Goal: Navigation & Orientation: Find specific page/section

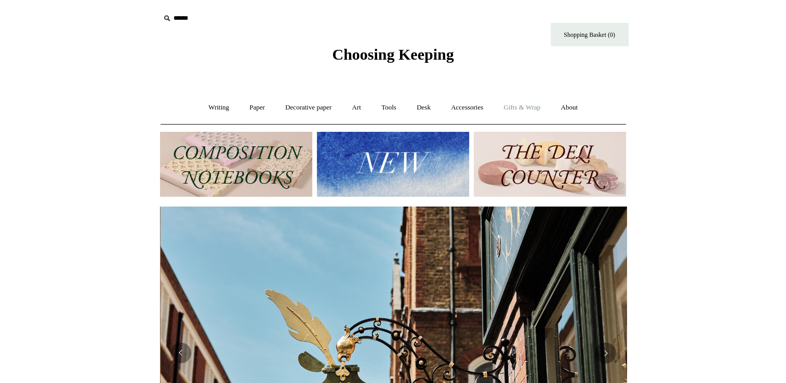
scroll to position [0, 467]
click at [522, 107] on link "Gifts & Wrap +" at bounding box center [522, 108] width 56 height 28
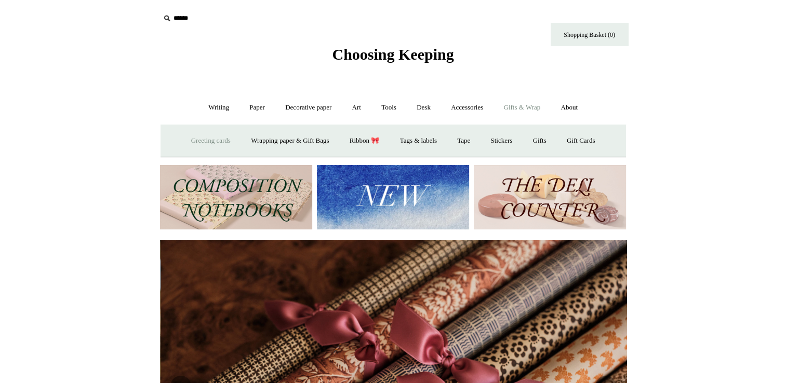
scroll to position [0, 933]
click at [217, 142] on link "Greeting cards +" at bounding box center [211, 141] width 58 height 28
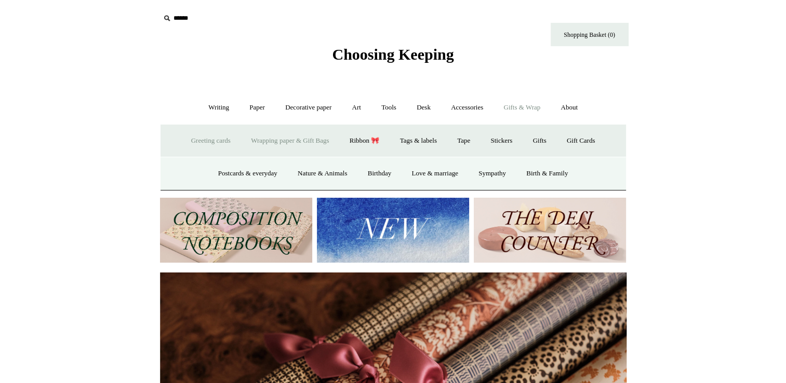
click at [269, 139] on link "Wrapping paper & Gift Bags" at bounding box center [290, 141] width 97 height 28
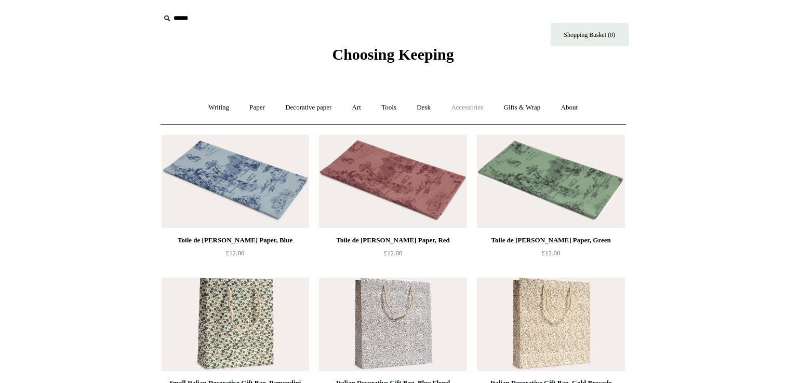
click at [472, 109] on link "Accessories +" at bounding box center [467, 108] width 51 height 28
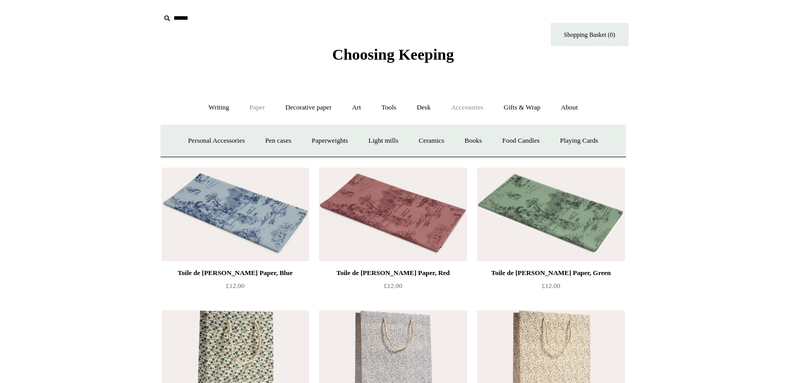
click at [247, 109] on link "Paper +" at bounding box center [257, 108] width 34 height 28
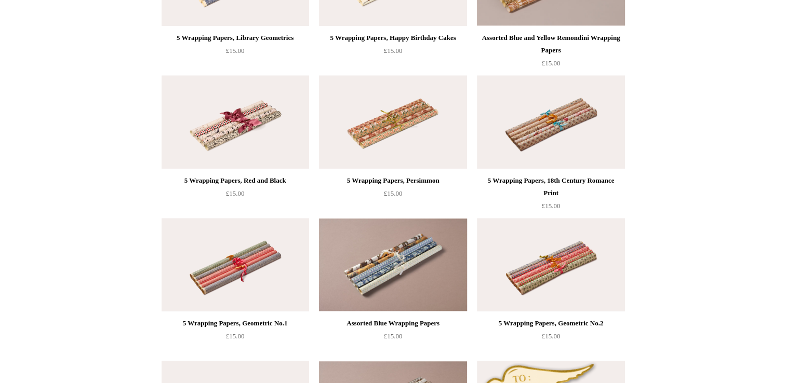
scroll to position [571, 0]
